Goal: Task Accomplishment & Management: Use online tool/utility

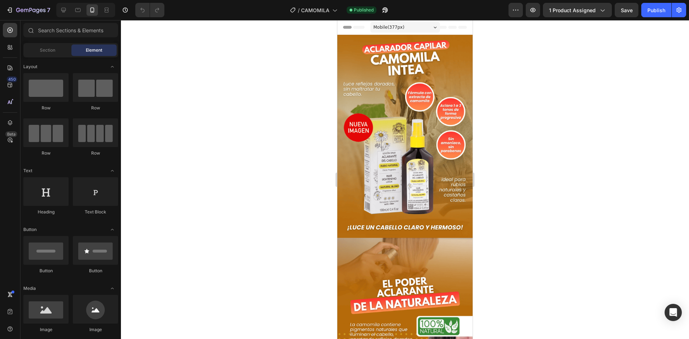
click at [515, 130] on div at bounding box center [405, 179] width 568 height 319
click at [37, 15] on button "7" at bounding box center [28, 10] width 51 height 14
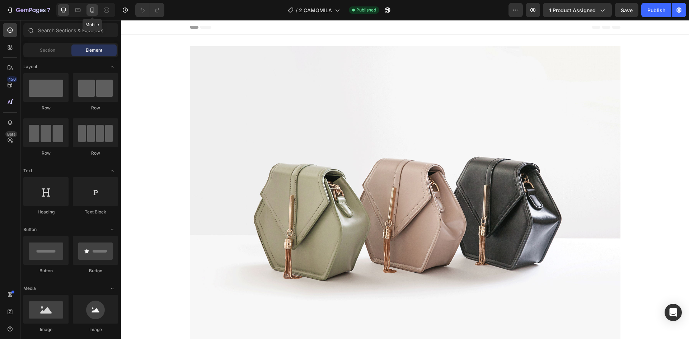
click at [91, 14] on div at bounding box center [91, 9] width 11 height 11
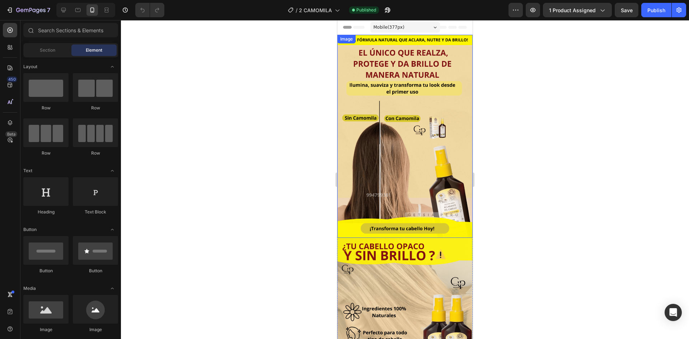
click at [382, 105] on img at bounding box center [404, 136] width 135 height 203
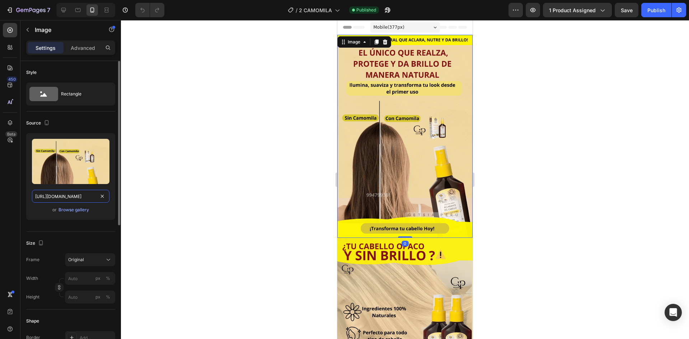
click at [68, 197] on input "https://i.ibb.co/9H0YdFBf/CAMOMILA-1-1.png" at bounding box center [70, 196] width 77 height 13
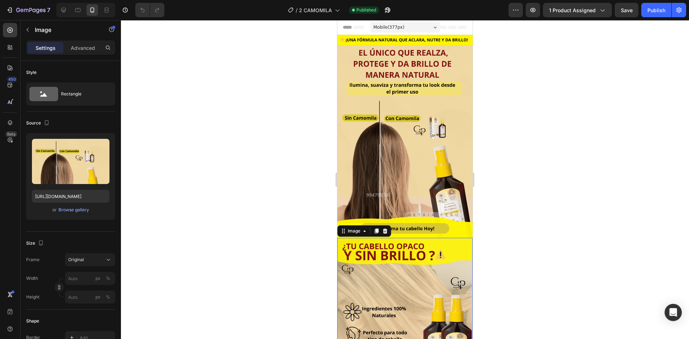
click at [443, 251] on img at bounding box center [404, 339] width 135 height 203
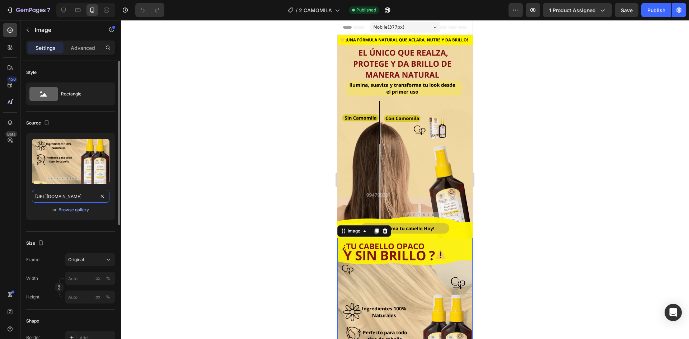
click at [69, 195] on input "https://i.ibb.co/SXBtGr2z/OUREA-2-1.png" at bounding box center [70, 196] width 77 height 13
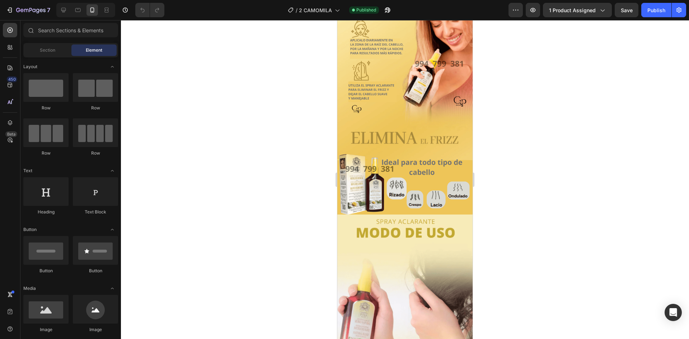
scroll to position [418, 0]
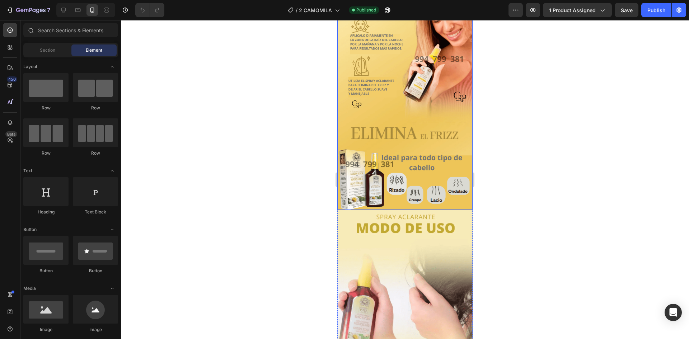
click at [456, 123] on img at bounding box center [404, 108] width 135 height 203
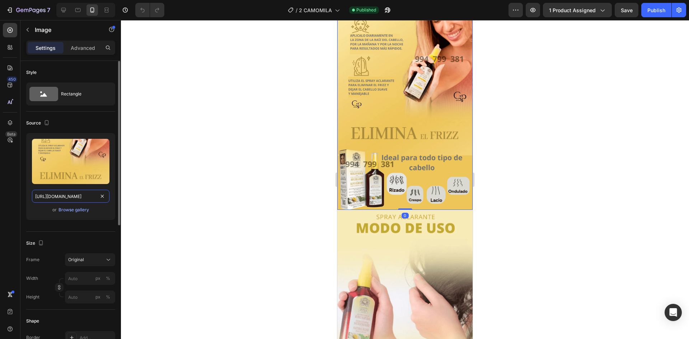
click at [65, 198] on input "https://i.ibb.co/4g9HzjJV/OUREA-3-1-1.png" at bounding box center [70, 196] width 77 height 13
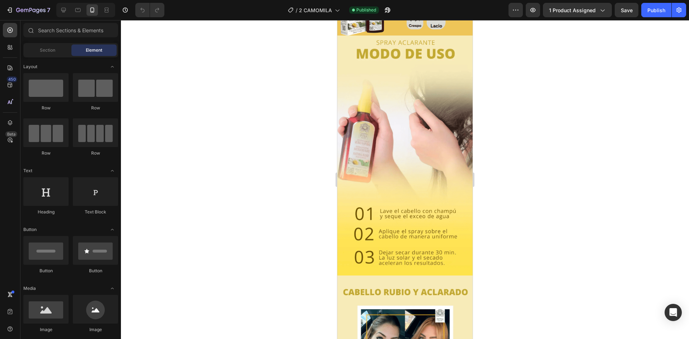
scroll to position [633, 0]
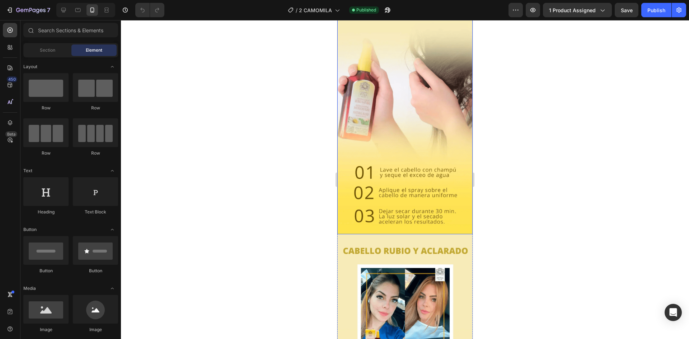
click at [439, 146] on img at bounding box center [404, 114] width 135 height 240
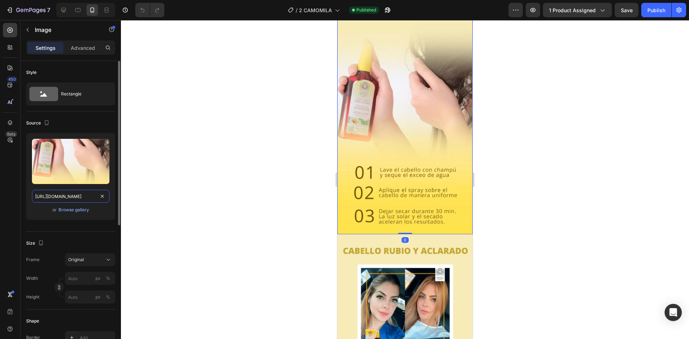
click at [69, 190] on input "https://i.ibb.co/bjmTF566/Captura-de-pantalla-2025-08-24-152750.png" at bounding box center [70, 196] width 77 height 13
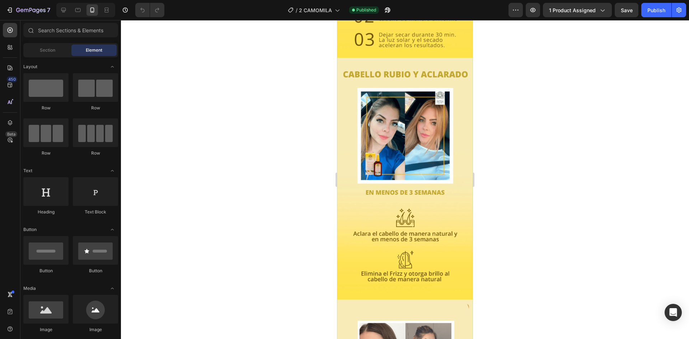
scroll to position [858, 0]
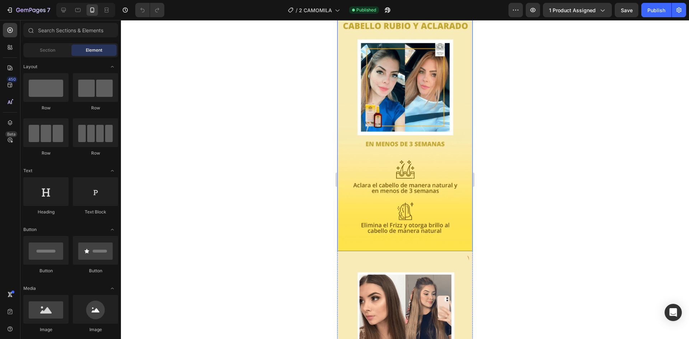
click at [443, 178] on img at bounding box center [404, 130] width 135 height 242
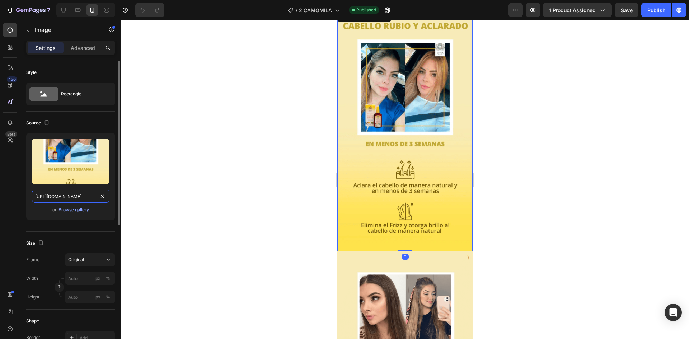
click at [73, 193] on input "https://i.ibb.co/Kjw1zwgw/Captura-de-pantalla-2025-08-24-152628.png" at bounding box center [70, 196] width 77 height 13
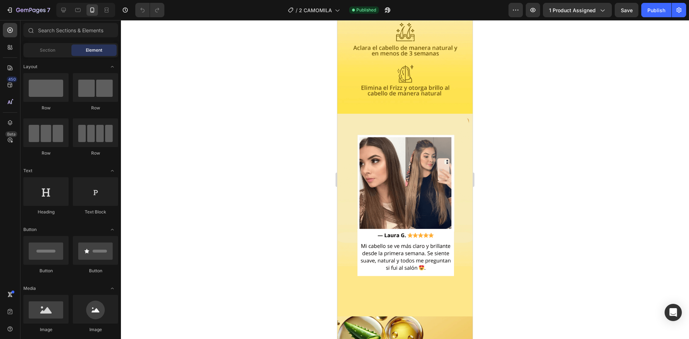
scroll to position [1048, 0]
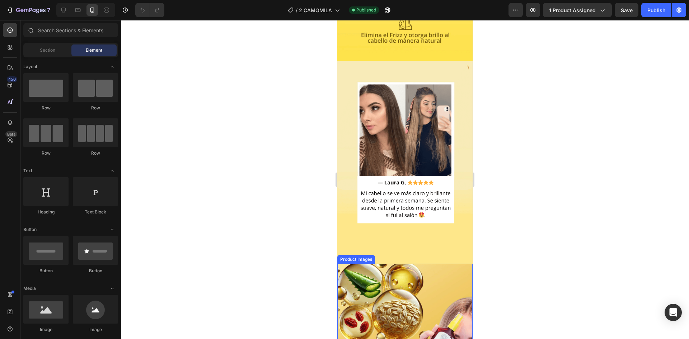
click at [414, 214] on img at bounding box center [404, 162] width 135 height 203
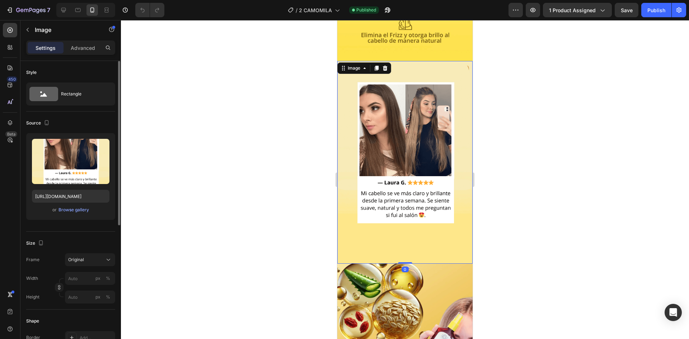
click at [72, 189] on div "Upload Image https://i.ibb.co/HfW65YZP/OUREA-6-2-1.png or Browse gallery" at bounding box center [70, 176] width 89 height 87
click at [58, 196] on input "https://i.ibb.co/HfW65YZP/OUREA-6-2-1.png" at bounding box center [70, 196] width 77 height 13
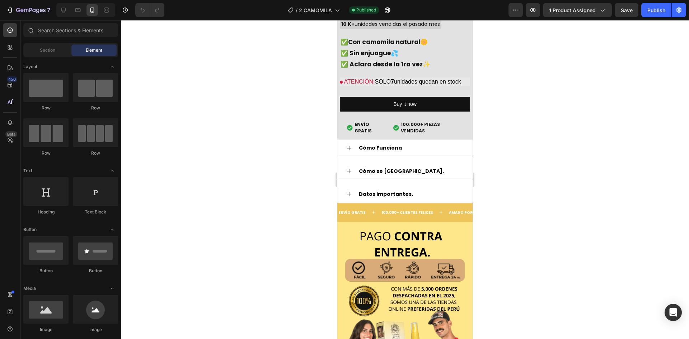
scroll to position [1522, 0]
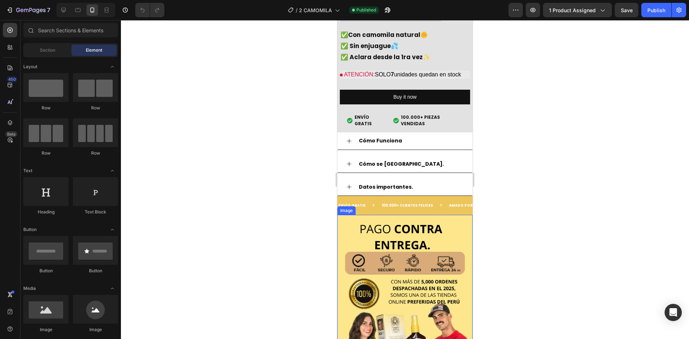
click at [355, 249] on img at bounding box center [404, 316] width 135 height 203
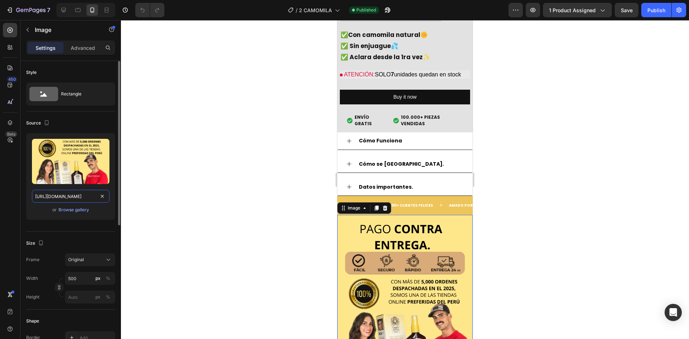
click at [85, 197] on input "https://i.ibb.co/WWxFFmDQ/OUREA-7-1.png" at bounding box center [70, 196] width 77 height 13
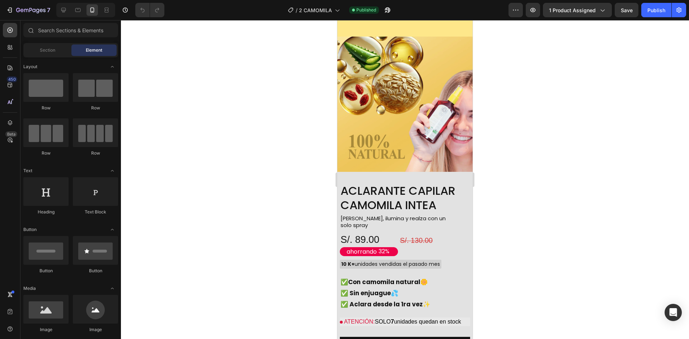
scroll to position [1233, 0]
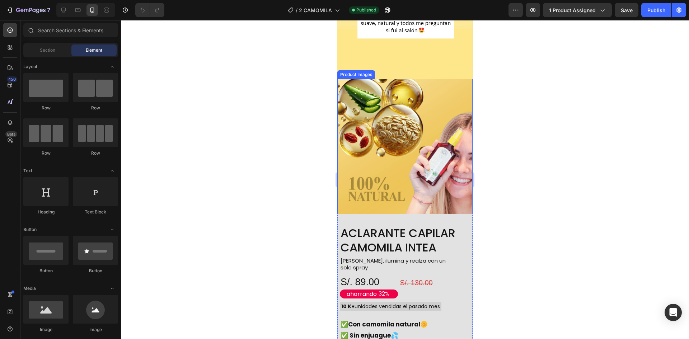
click at [429, 147] on img at bounding box center [404, 146] width 135 height 135
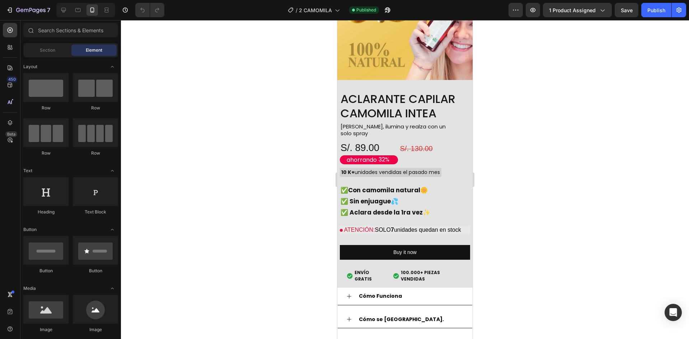
scroll to position [1438, 0]
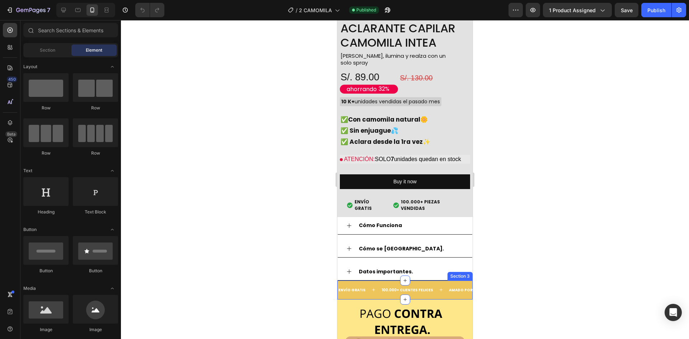
click at [449, 281] on div "ENVÍO GRATIS Text 100.000+ CLIENTES FELICES Text AMADO POR TODOS Text ENVÍO GRA…" at bounding box center [404, 290] width 135 height 19
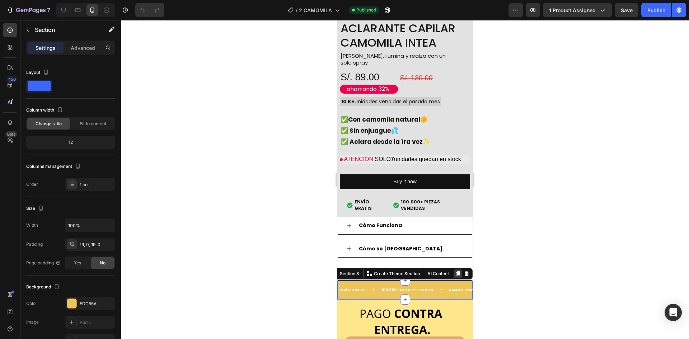
click at [455, 271] on icon at bounding box center [458, 274] width 6 height 6
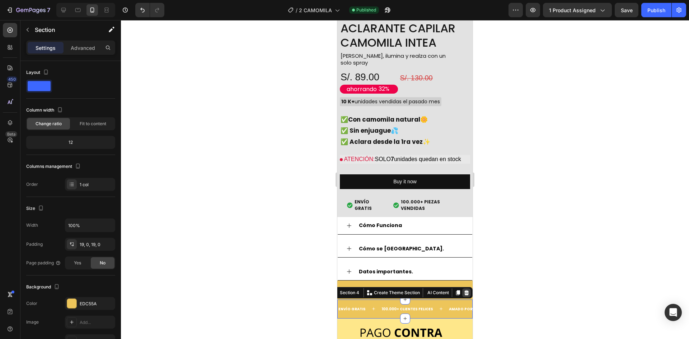
click at [464, 290] on icon at bounding box center [466, 292] width 5 height 5
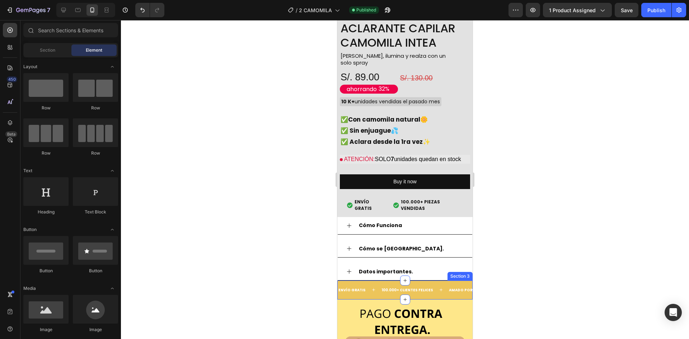
click at [423, 281] on div "ENVÍO GRATIS Text 100.000+ CLIENTES FELICES Text AMADO POR TODOS Text ENVÍO GRA…" at bounding box center [404, 290] width 135 height 19
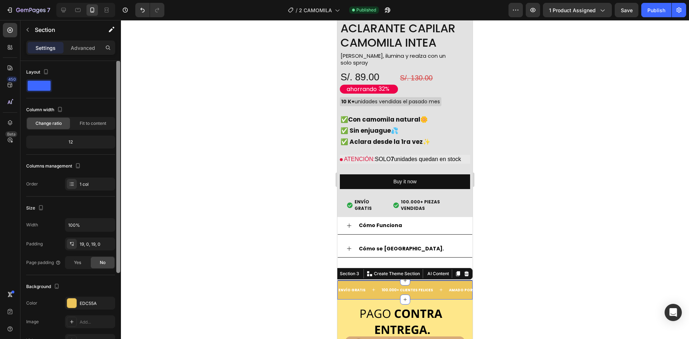
scroll to position [0, 0]
drag, startPoint x: 119, startPoint y: 80, endPoint x: 116, endPoint y: 61, distance: 19.2
click at [116, 61] on div "Settings Advanced Layout Column width Change ratio Fit to content 12 Columns ma…" at bounding box center [70, 200] width 100 height 319
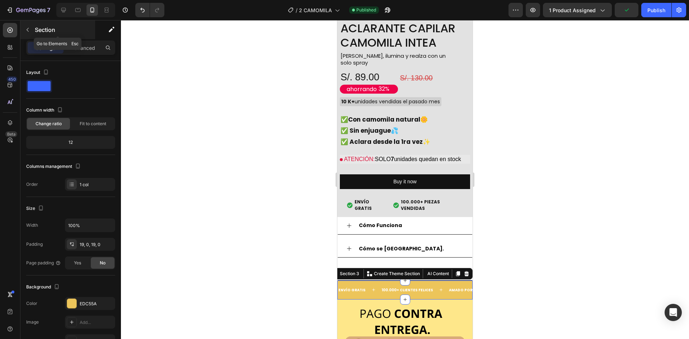
click at [33, 28] on button "button" at bounding box center [27, 29] width 11 height 11
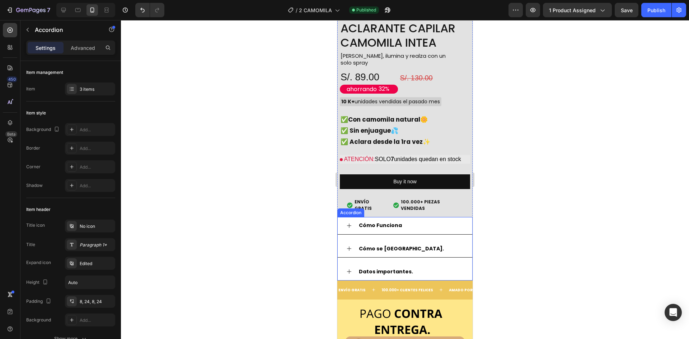
click at [425, 220] on div "Cómo Funciona" at bounding box center [411, 225] width 106 height 11
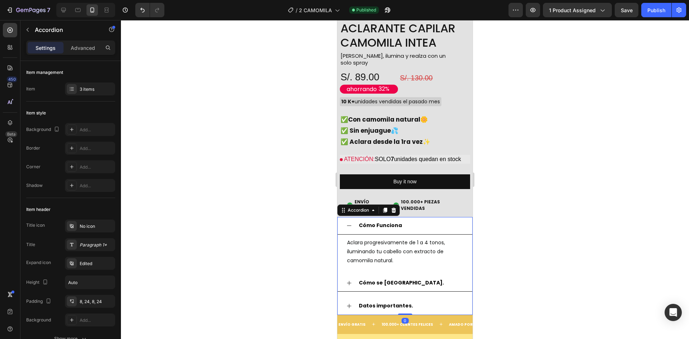
click at [426, 220] on div "Cómo Funciona" at bounding box center [411, 225] width 106 height 11
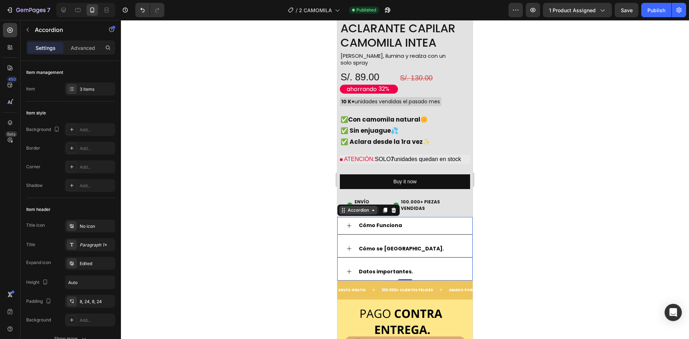
click at [373, 207] on icon at bounding box center [373, 210] width 6 height 6
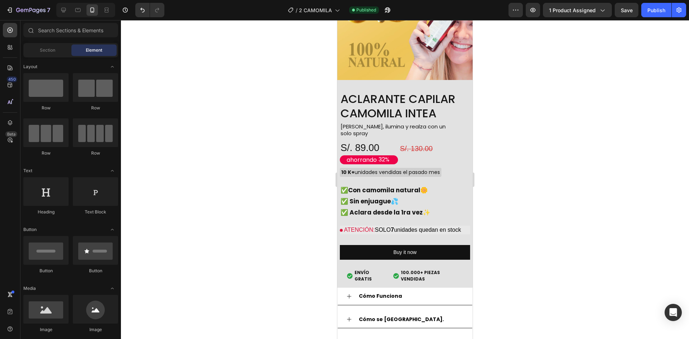
scroll to position [1360, 0]
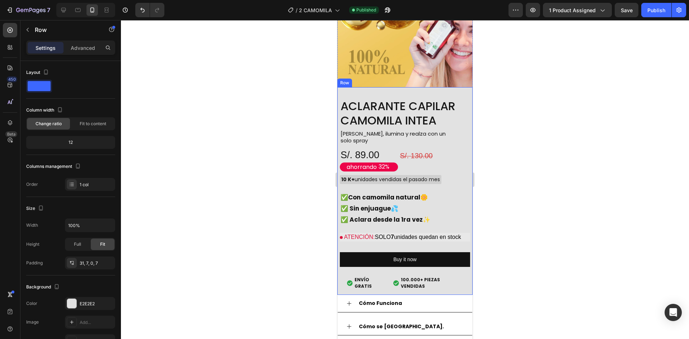
click at [466, 125] on div "ACLARANTE CAPILAR CAMOMILA INTEA Product Title Aclara, ilumina y realza con un …" at bounding box center [404, 191] width 135 height 208
click at [386, 98] on h2 "ACLARANTE CAPILAR CAMOMILA INTEA" at bounding box center [405, 113] width 130 height 30
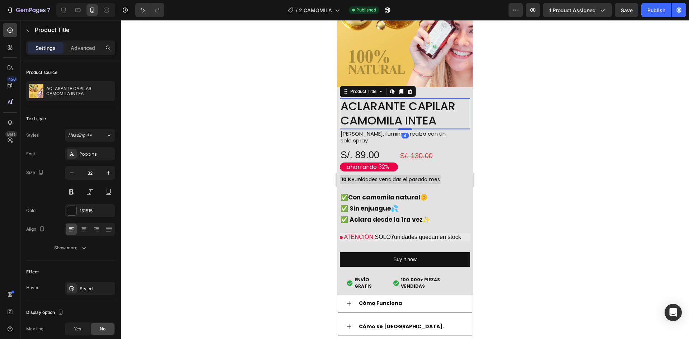
click at [386, 98] on h2 "ACLARANTE CAPILAR CAMOMILA INTEA" at bounding box center [405, 113] width 130 height 30
click at [462, 130] on div "[PERSON_NAME], ilumina y realza con un solo spray" at bounding box center [405, 137] width 130 height 15
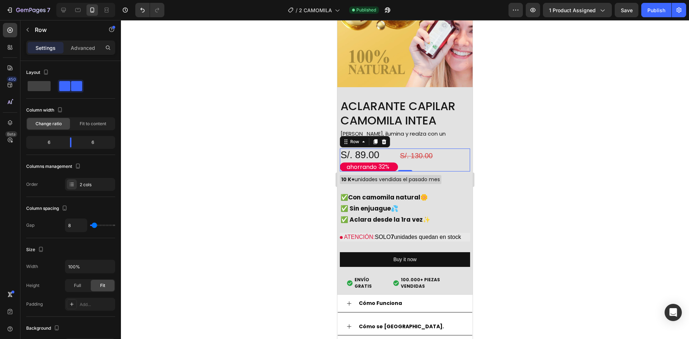
click at [464, 149] on div "S/. 130.00 Product Price Product Price" at bounding box center [438, 160] width 64 height 23
click at [465, 87] on div "ACLARANTE CAPILAR CAMOMILA INTEA Product Title Aclara, ilumina y realza con un …" at bounding box center [404, 191] width 135 height 208
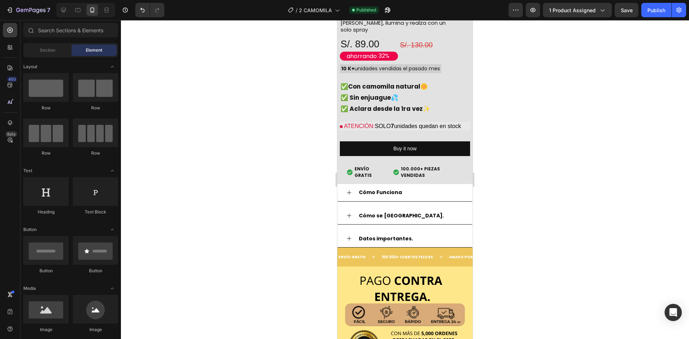
scroll to position [1485, 0]
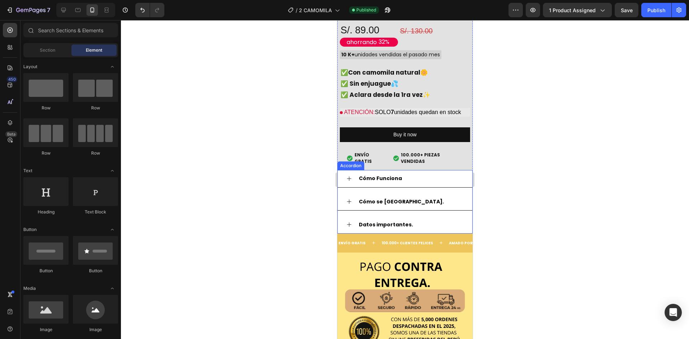
click at [446, 173] on div "Cómo Funciona" at bounding box center [411, 178] width 106 height 11
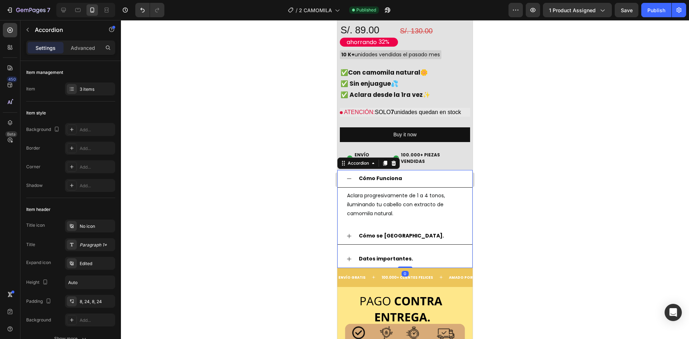
click at [446, 173] on div "Cómo Funciona" at bounding box center [411, 178] width 106 height 11
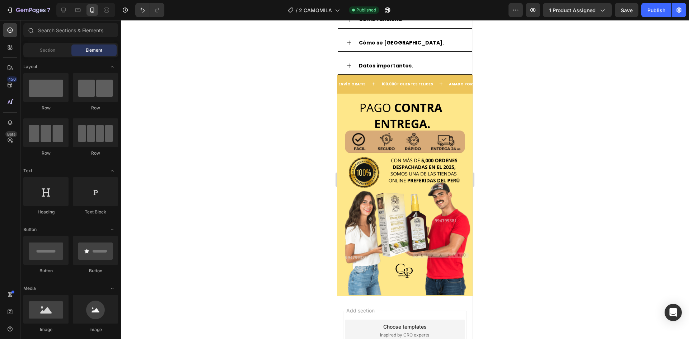
scroll to position [1689, 0]
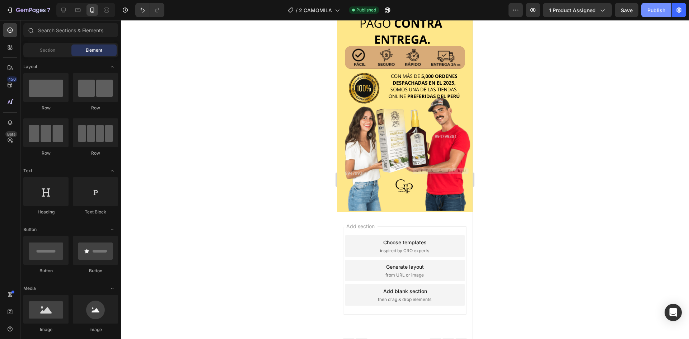
click at [656, 14] on button "Publish" at bounding box center [656, 10] width 30 height 14
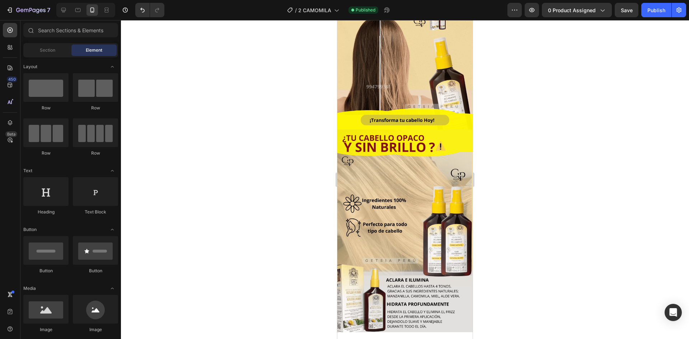
scroll to position [0, 0]
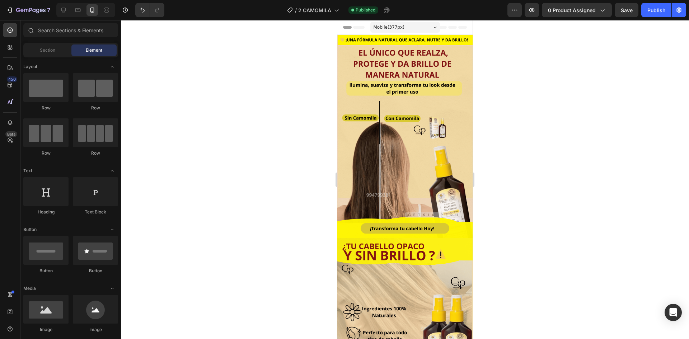
drag, startPoint x: 656, startPoint y: 13, endPoint x: 605, endPoint y: 69, distance: 75.2
click at [605, 0] on div "7 Version history / 2 CAMOMILA Published Preview 0 product assigned Save Publis…" at bounding box center [344, 0] width 689 height 0
click at [575, 12] on span "0 product assigned" at bounding box center [572, 10] width 48 height 8
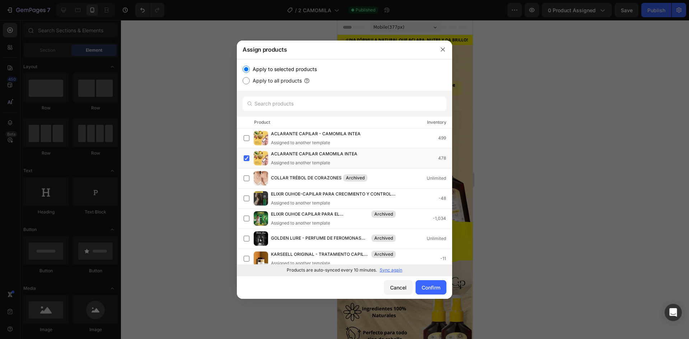
click at [432, 296] on div "Cancel Confirm" at bounding box center [344, 287] width 215 height 23
click at [430, 286] on div "Confirm" at bounding box center [430, 288] width 19 height 8
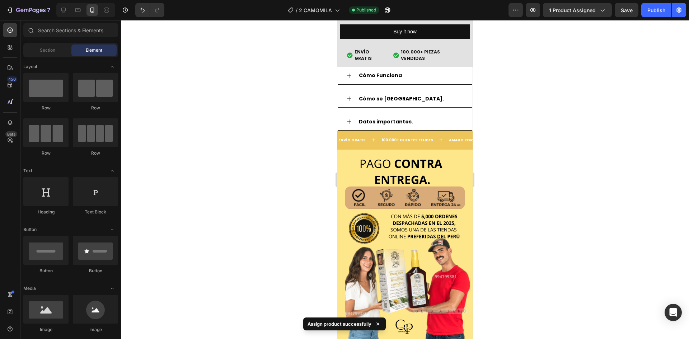
scroll to position [1689, 0]
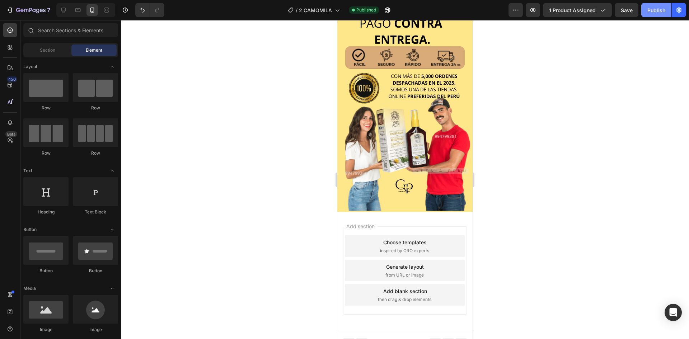
click at [652, 8] on div "Publish" at bounding box center [656, 10] width 18 height 8
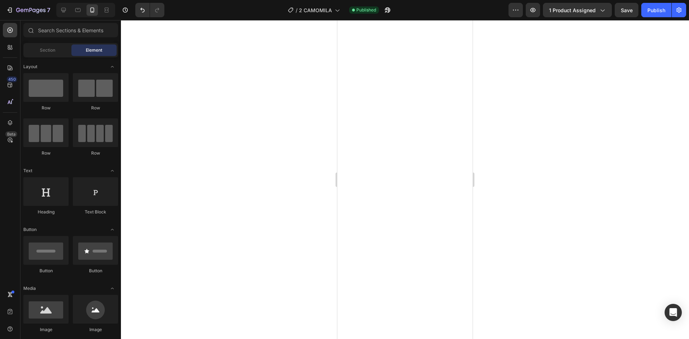
scroll to position [0, 0]
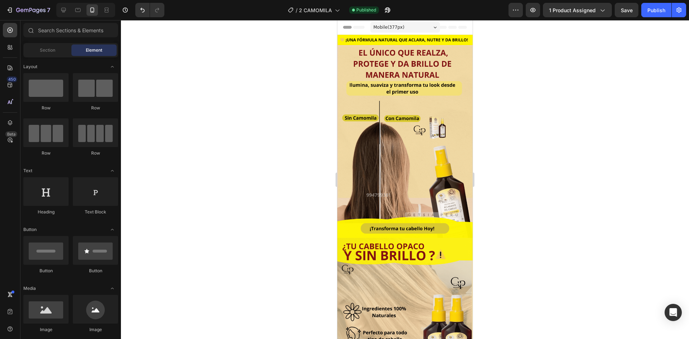
click at [305, 164] on div at bounding box center [405, 179] width 568 height 319
click at [12, 12] on icon "button" at bounding box center [9, 9] width 7 height 7
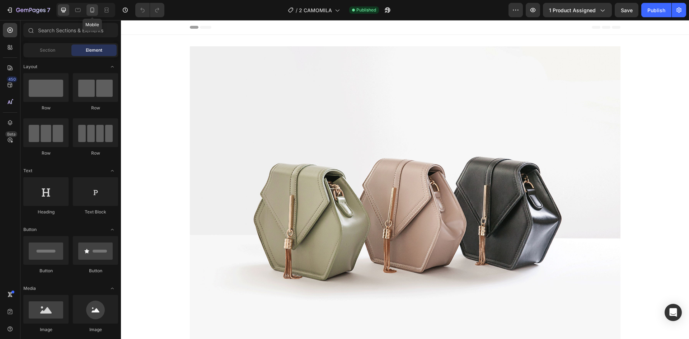
click at [93, 10] on icon at bounding box center [92, 9] width 7 height 7
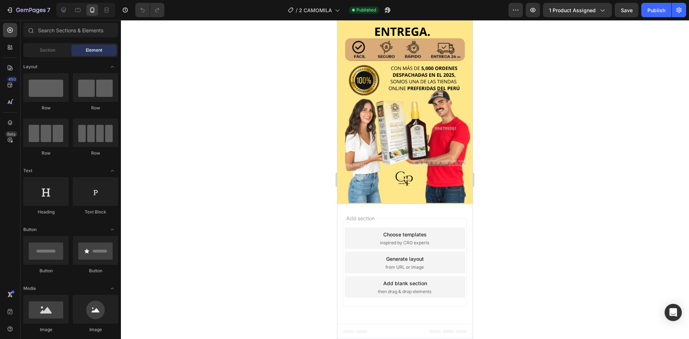
scroll to position [1505, 0]
click at [568, 15] on button "1 product assigned" at bounding box center [577, 10] width 69 height 14
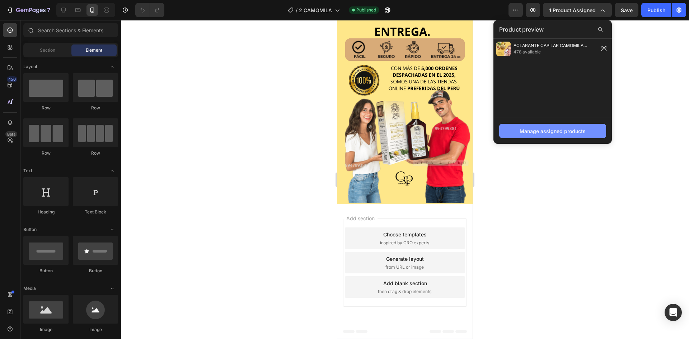
click at [543, 128] on div "Manage assigned products" at bounding box center [552, 131] width 66 height 8
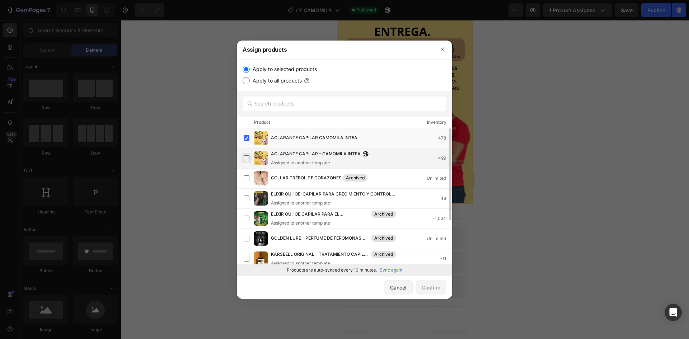
click at [248, 157] on label at bounding box center [247, 158] width 6 height 6
click at [246, 141] on label at bounding box center [247, 138] width 6 height 6
click at [425, 290] on div "Confirm" at bounding box center [430, 288] width 19 height 8
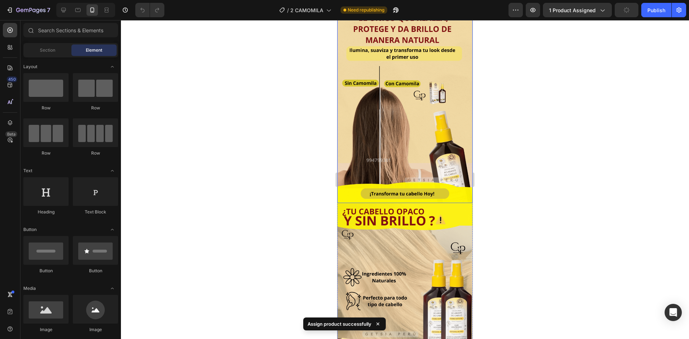
scroll to position [0, 0]
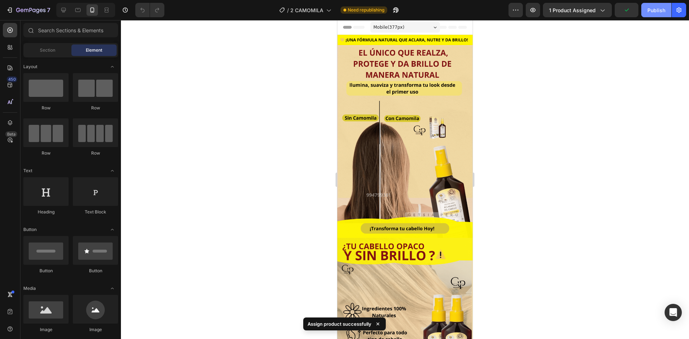
click at [660, 14] on div "Publish" at bounding box center [656, 10] width 18 height 8
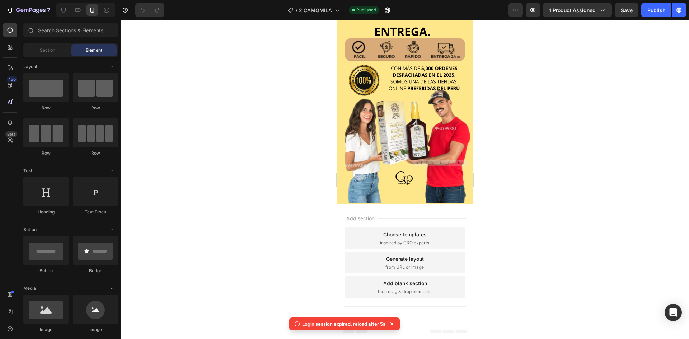
scroll to position [1495, 0]
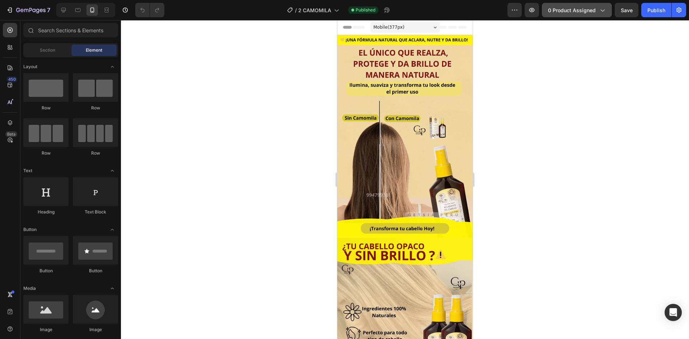
click at [564, 15] on button "0 product assigned" at bounding box center [577, 10] width 70 height 14
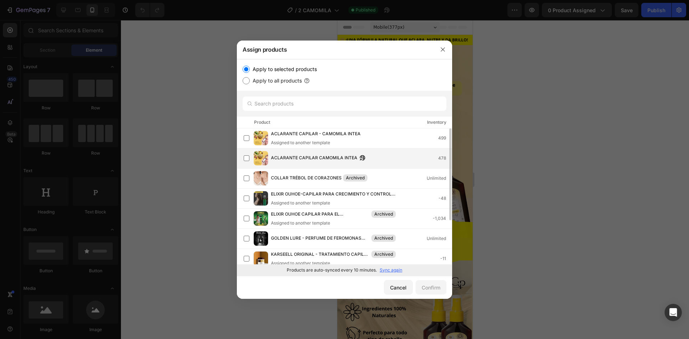
click at [361, 151] on div "ACLARANTE CAPILAR CAMOMILA INTEA 478" at bounding box center [348, 158] width 208 height 14
click at [438, 291] on div "Confirm" at bounding box center [430, 288] width 19 height 8
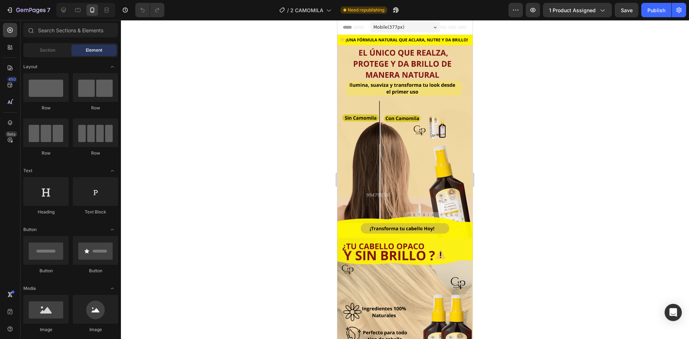
drag, startPoint x: 468, startPoint y: 52, endPoint x: 894, endPoint y: 48, distance: 426.2
click at [664, 7] on div "Publish" at bounding box center [656, 10] width 18 height 8
click at [37, 13] on icon "button" at bounding box center [37, 11] width 3 height 5
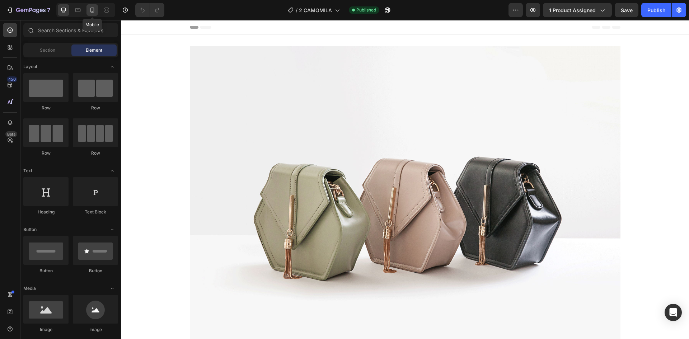
click at [92, 12] on icon at bounding box center [92, 9] width 7 height 7
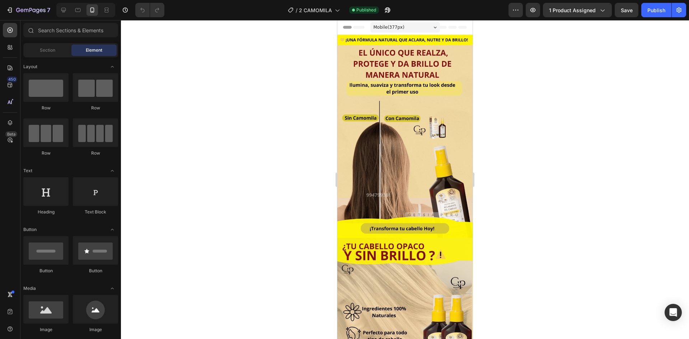
drag, startPoint x: 470, startPoint y: 72, endPoint x: 866, endPoint y: 42, distance: 397.2
click at [570, 4] on button "1 product assigned" at bounding box center [577, 10] width 69 height 14
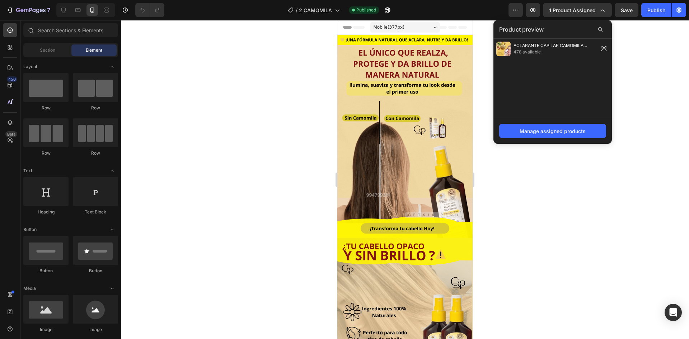
click at [485, 100] on div at bounding box center [405, 179] width 568 height 319
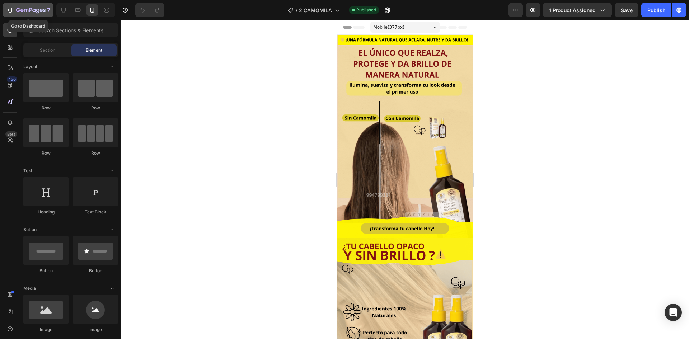
click at [27, 10] on icon "button" at bounding box center [30, 11] width 29 height 6
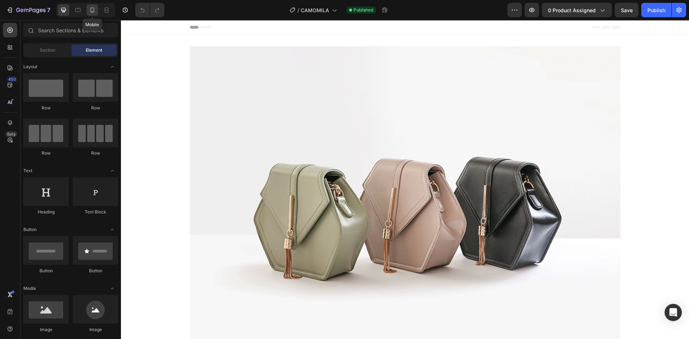
click at [91, 10] on icon at bounding box center [92, 9] width 7 height 7
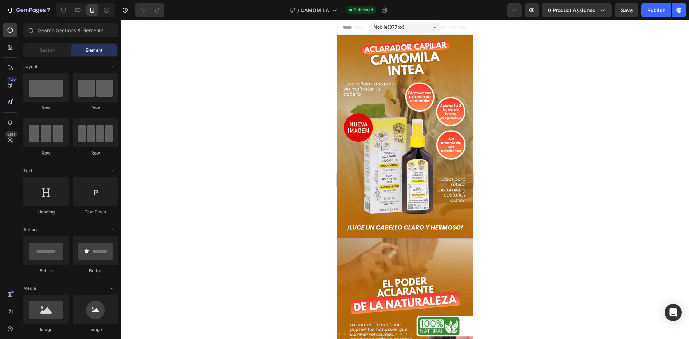
drag, startPoint x: 472, startPoint y: 37, endPoint x: 797, endPoint y: 32, distance: 325.7
click at [350, 8] on div "Published" at bounding box center [361, 9] width 30 height 7
click at [573, 16] on button "0 product assigned" at bounding box center [577, 10] width 70 height 14
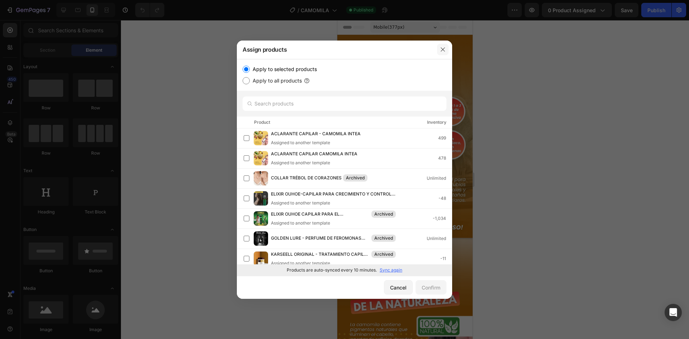
click at [442, 55] on button "button" at bounding box center [442, 49] width 11 height 11
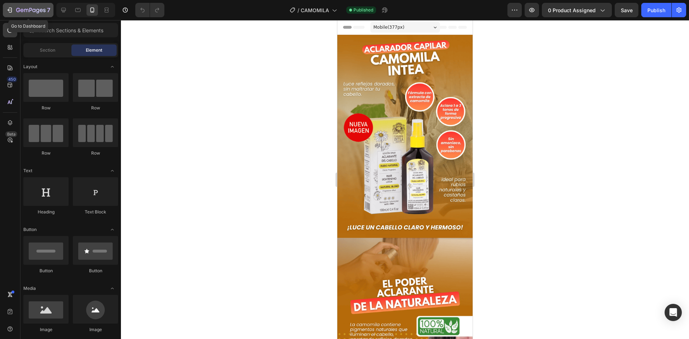
click at [15, 13] on div "7" at bounding box center [28, 10] width 44 height 9
